Goal: Find specific page/section: Find specific page/section

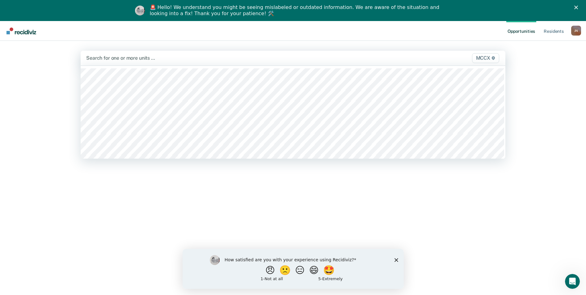
click at [124, 57] on div at bounding box center [230, 57] width 289 height 7
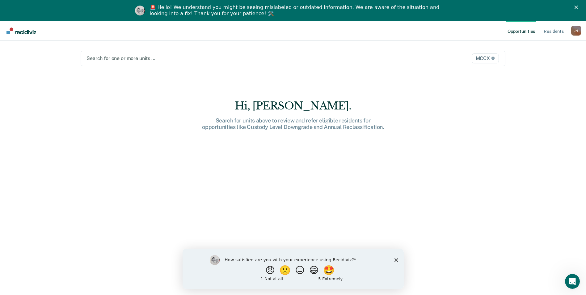
click at [115, 60] on div at bounding box center [231, 58] width 289 height 7
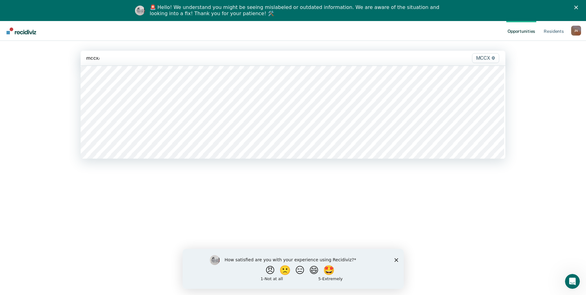
scroll to position [0, 0]
type input "mccx / 27"
click at [133, 57] on div at bounding box center [251, 57] width 248 height 7
type input "mccx / 27"
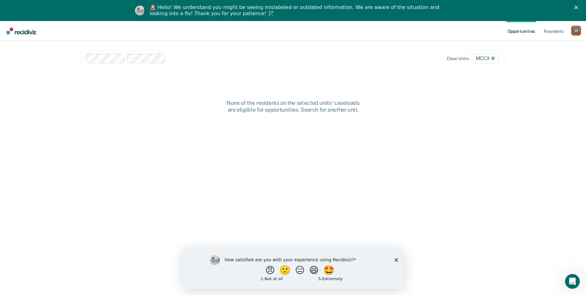
click at [395, 260] on polygon "Close survey" at bounding box center [396, 260] width 4 height 4
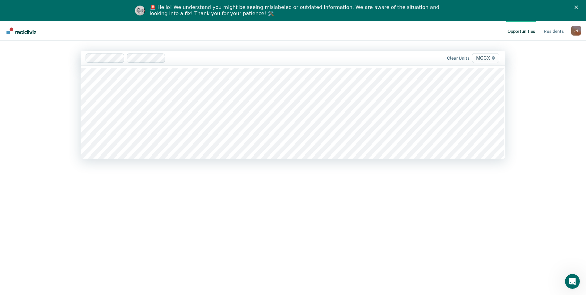
click at [190, 58] on div at bounding box center [271, 57] width 207 height 7
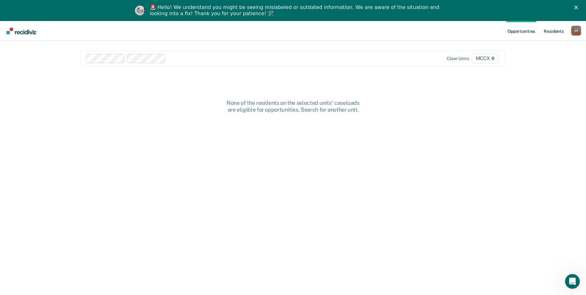
click at [550, 33] on link "Resident s" at bounding box center [554, 31] width 23 height 20
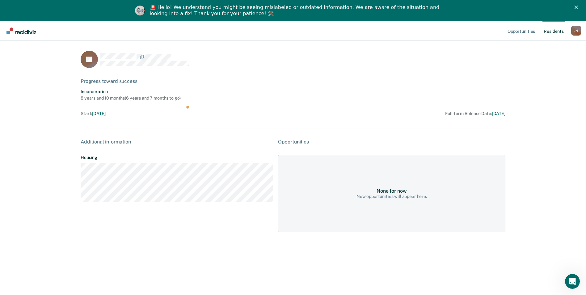
click at [578, 6] on icon "Close" at bounding box center [576, 8] width 4 height 4
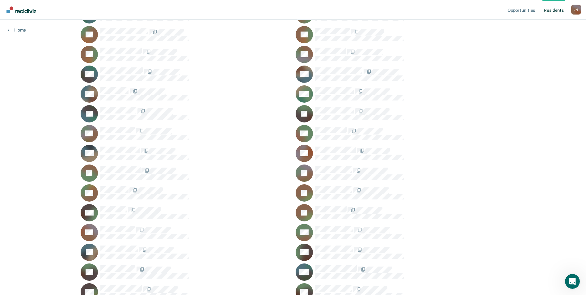
scroll to position [299, 0]
